Goal: Check status: Check status

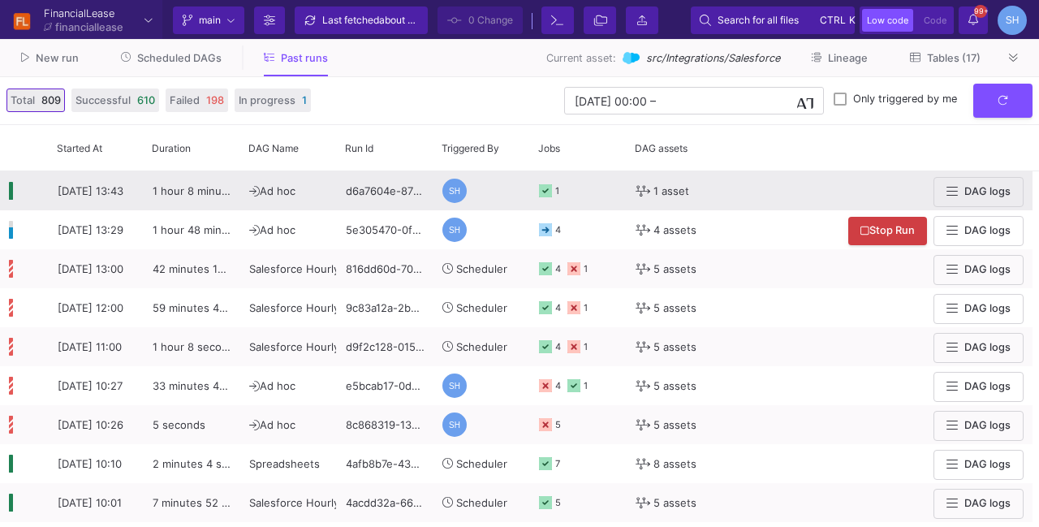
click at [548, 189] on icon at bounding box center [545, 190] width 13 height 13
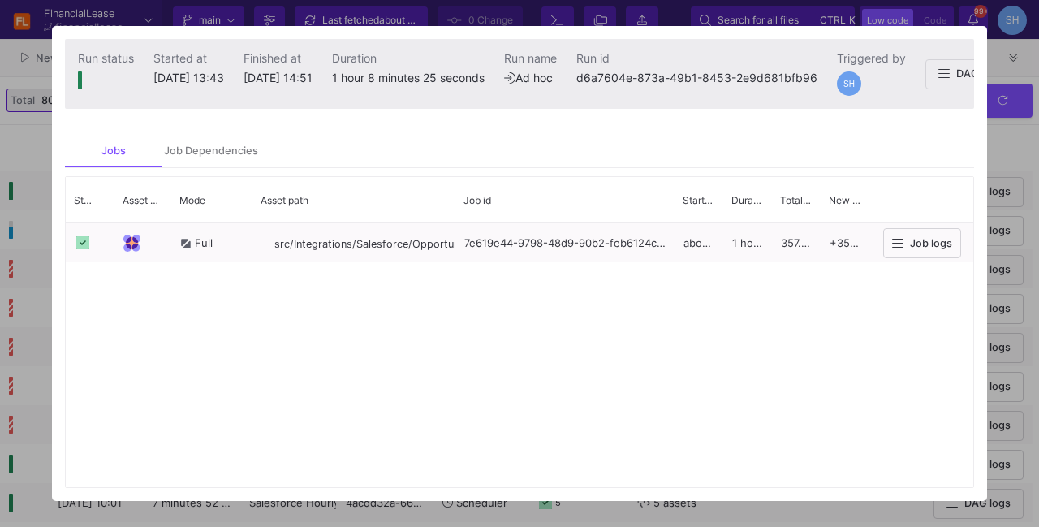
click at [1006, 152] on div at bounding box center [519, 263] width 1039 height 527
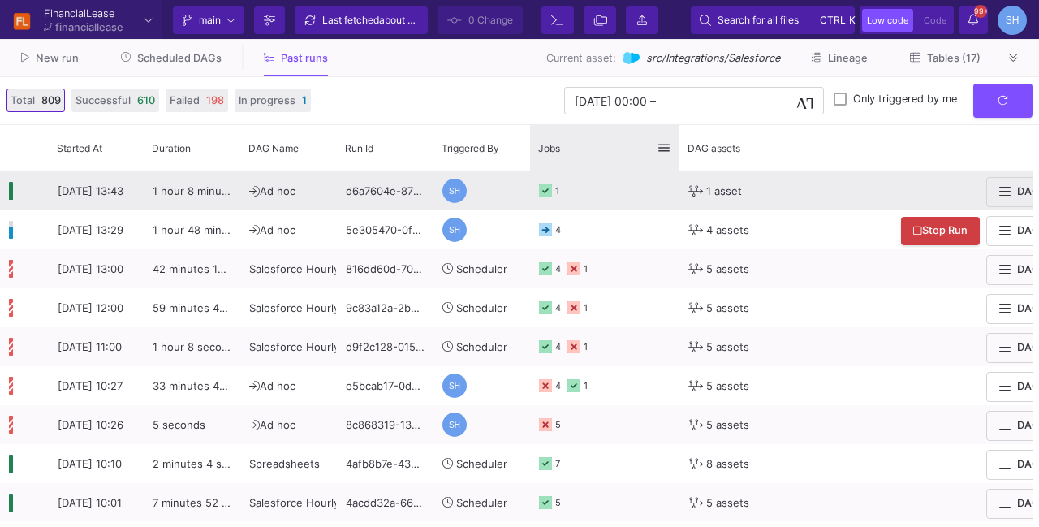
drag, startPoint x: 623, startPoint y: 148, endPoint x: 691, endPoint y: 174, distance: 71.9
click at [691, 174] on div "Started At Duration Run Id" at bounding box center [519, 326] width 1039 height 402
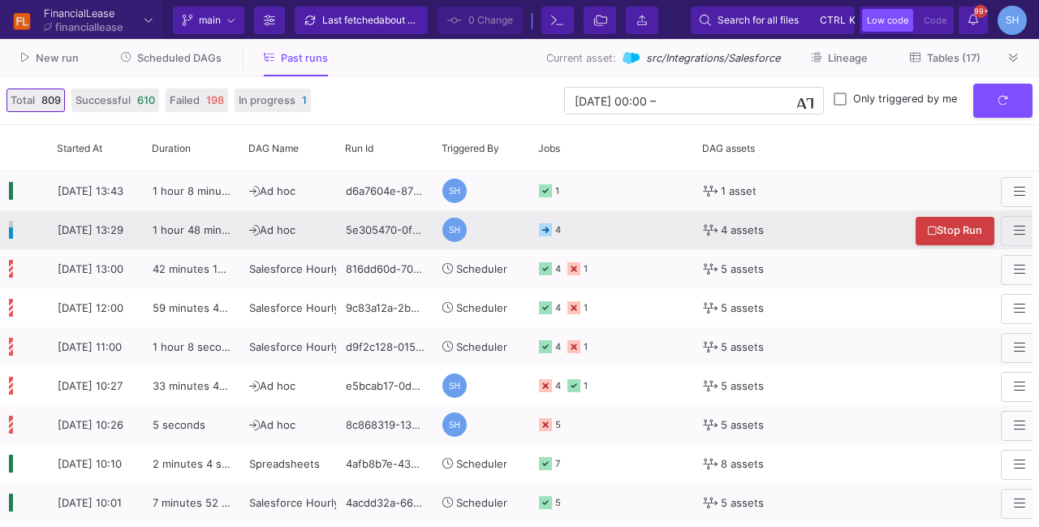
click at [551, 233] on icon at bounding box center [545, 229] width 13 height 13
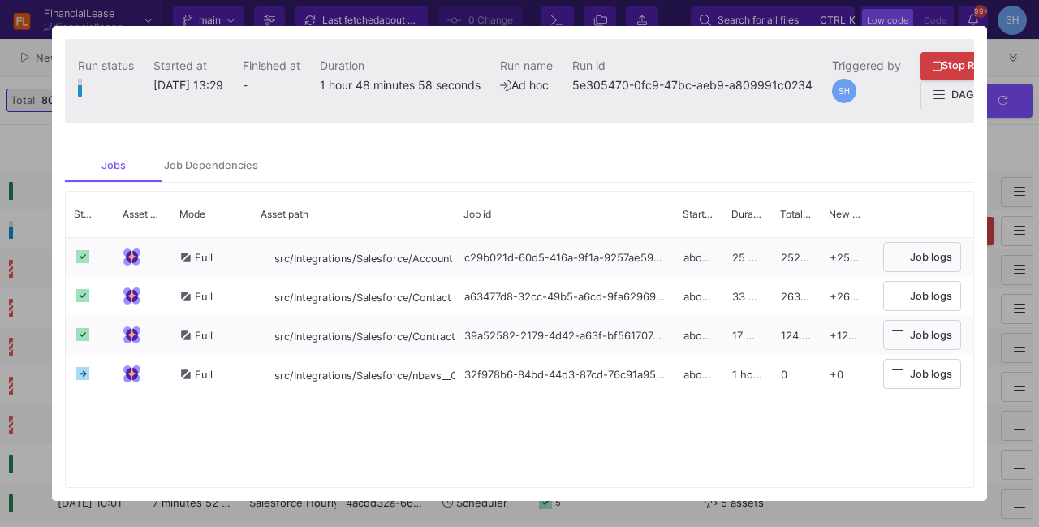
click at [1018, 154] on div at bounding box center [519, 263] width 1039 height 527
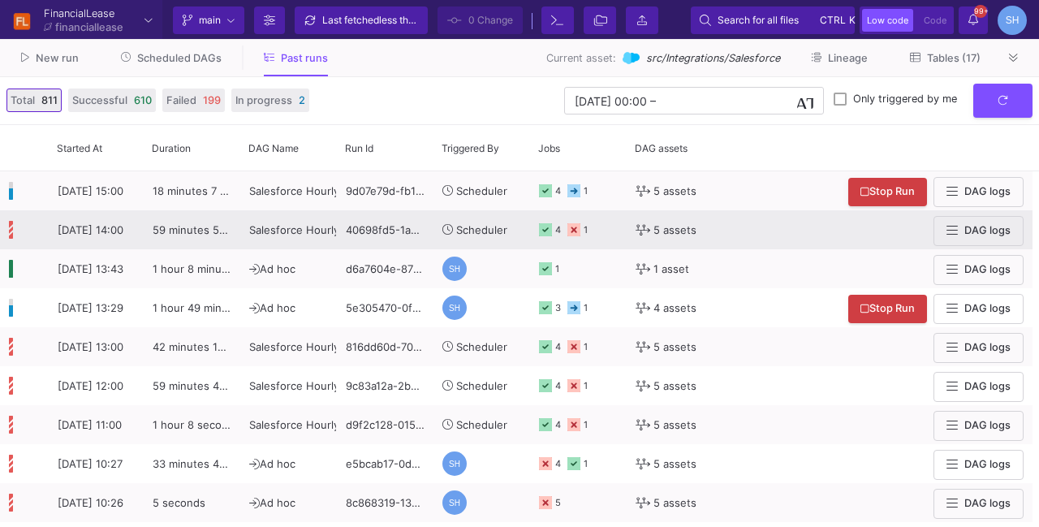
click at [571, 234] on icon at bounding box center [573, 229] width 13 height 13
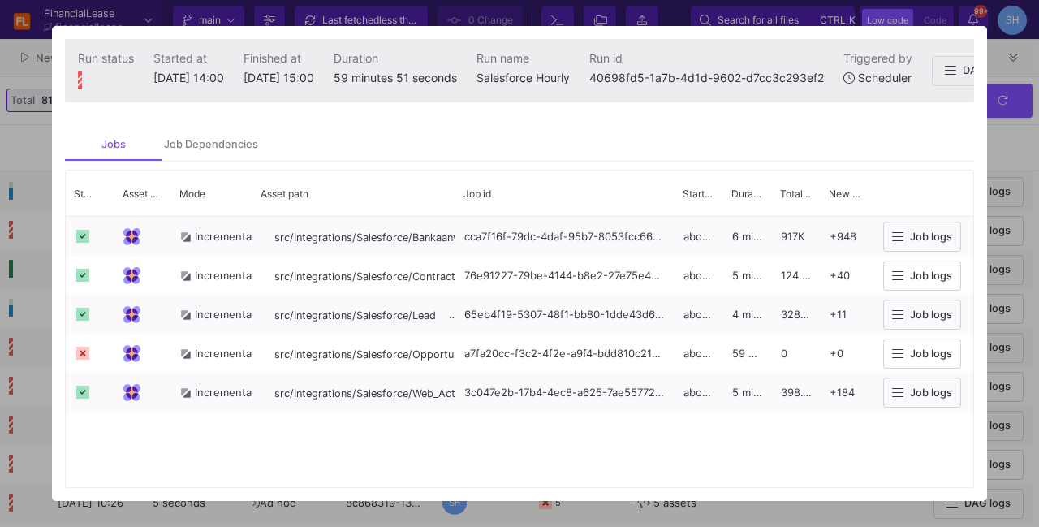
click at [1000, 131] on div at bounding box center [519, 263] width 1039 height 527
